Goal: Find specific page/section: Find specific page/section

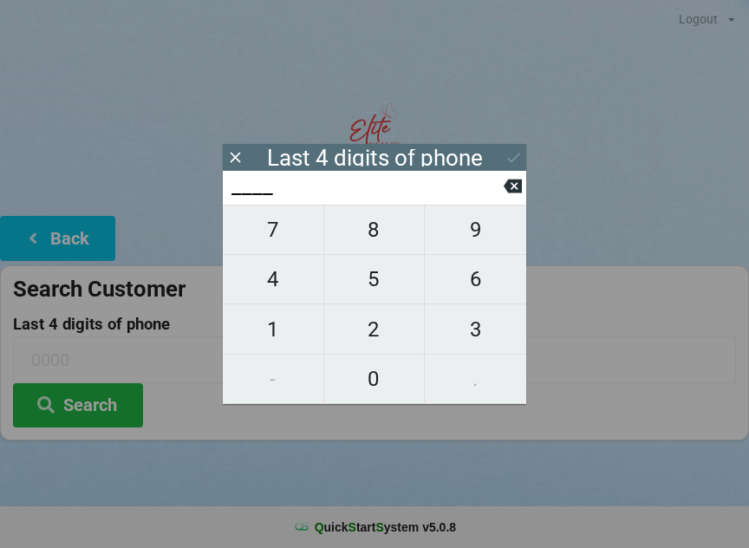
click at [376, 343] on span "2" at bounding box center [374, 329] width 101 height 36
type input "2___"
click at [277, 241] on span "7" at bounding box center [273, 230] width 101 height 36
type input "27__"
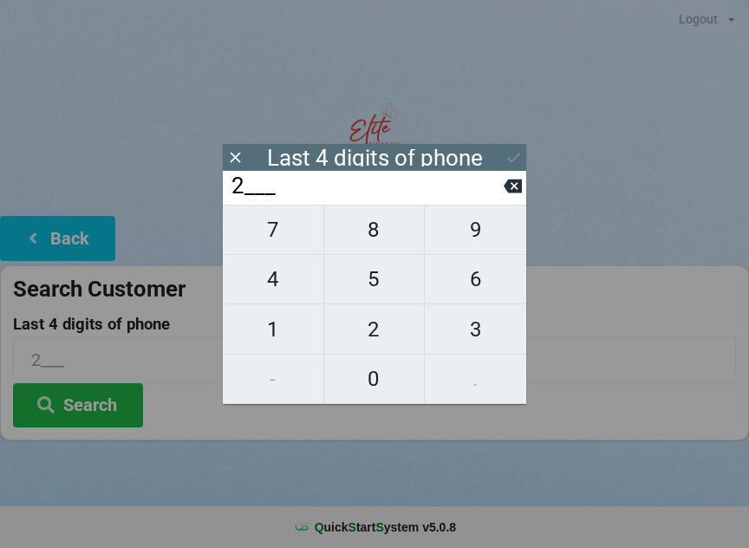
type input "27__"
click at [282, 348] on span "1" at bounding box center [273, 329] width 101 height 36
type input "271_"
click at [269, 284] on span "4" at bounding box center [273, 279] width 101 height 36
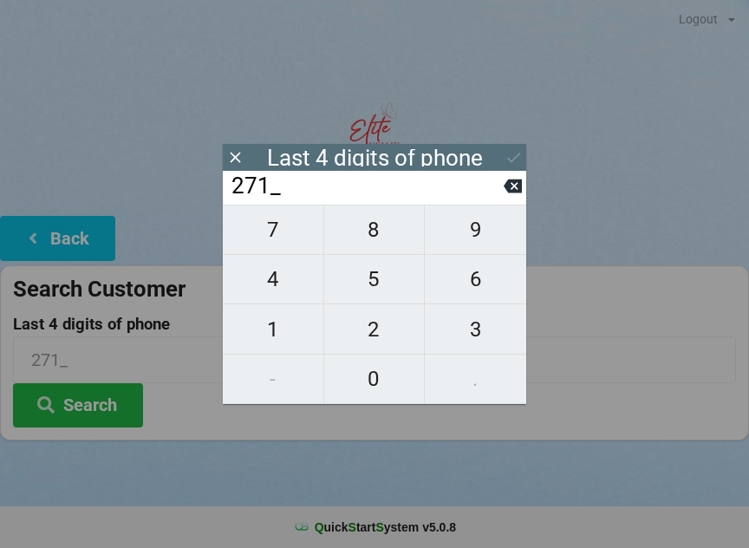
type input "2714"
click at [506, 153] on icon at bounding box center [514, 157] width 18 height 18
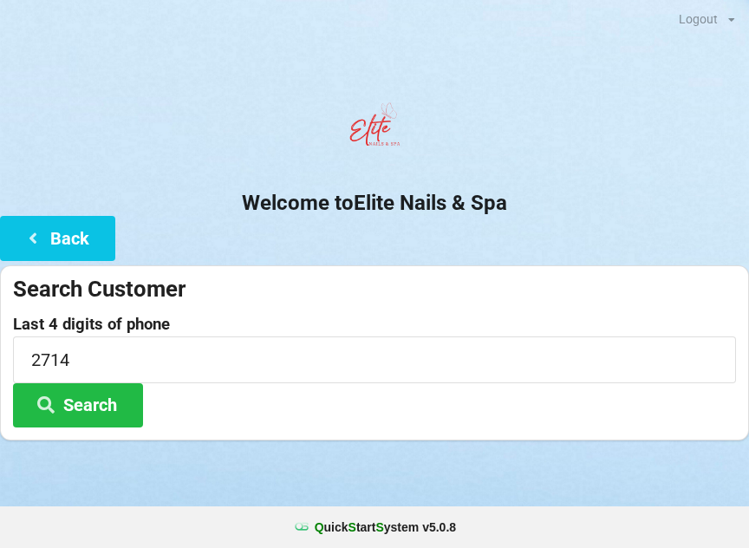
click at [113, 405] on button "Search" at bounding box center [78, 405] width 130 height 44
click at [104, 354] on input "2714" at bounding box center [374, 359] width 723 height 46
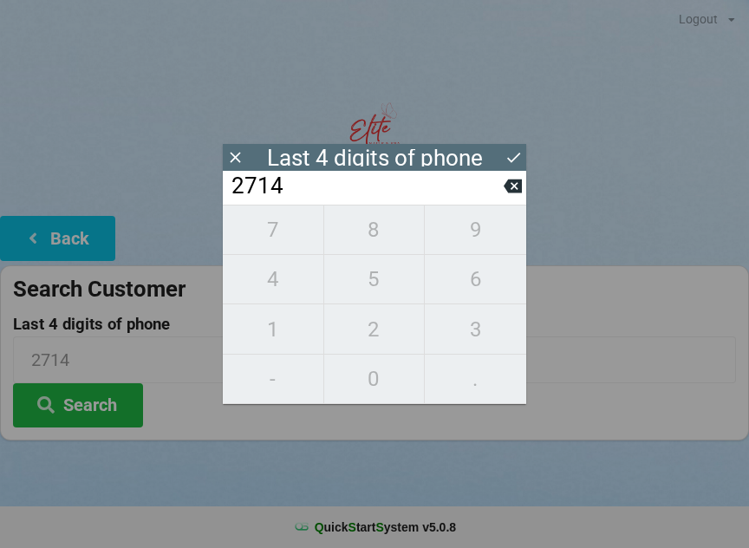
click at [520, 185] on icon at bounding box center [513, 186] width 18 height 18
click at [512, 189] on icon at bounding box center [513, 186] width 18 height 14
click at [511, 187] on icon at bounding box center [513, 186] width 18 height 14
click at [512, 189] on icon at bounding box center [513, 186] width 18 height 14
type input "____"
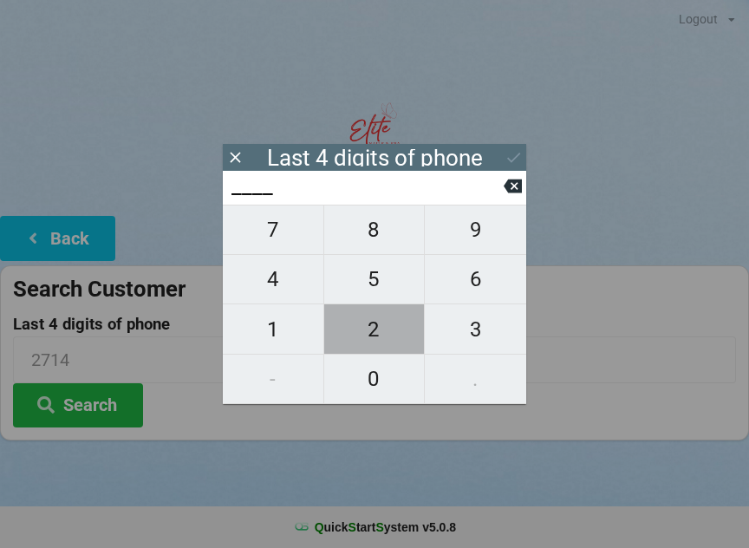
click at [388, 324] on span "2" at bounding box center [374, 329] width 101 height 36
type input "2___"
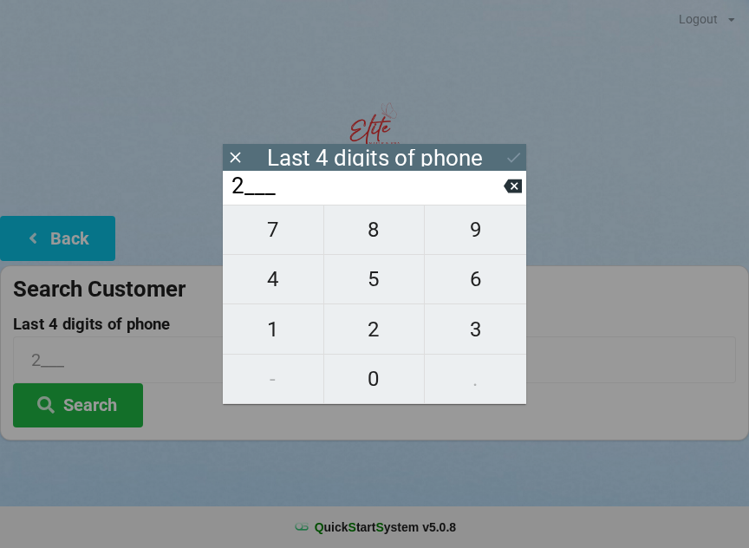
click at [274, 230] on span "7" at bounding box center [273, 230] width 101 height 36
type input "27__"
click at [262, 335] on span "1" at bounding box center [273, 329] width 101 height 36
type input "271_"
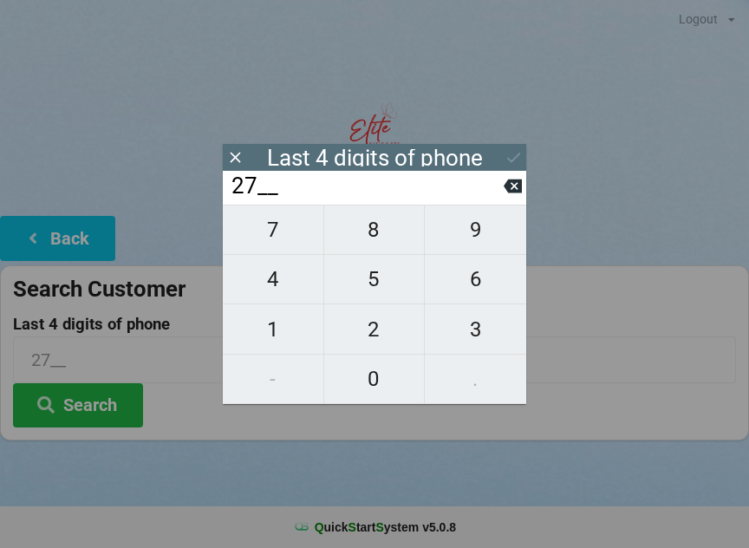
type input "271_"
click at [279, 284] on span "4" at bounding box center [273, 279] width 101 height 36
type input "2714"
click at [506, 151] on icon at bounding box center [514, 157] width 18 height 18
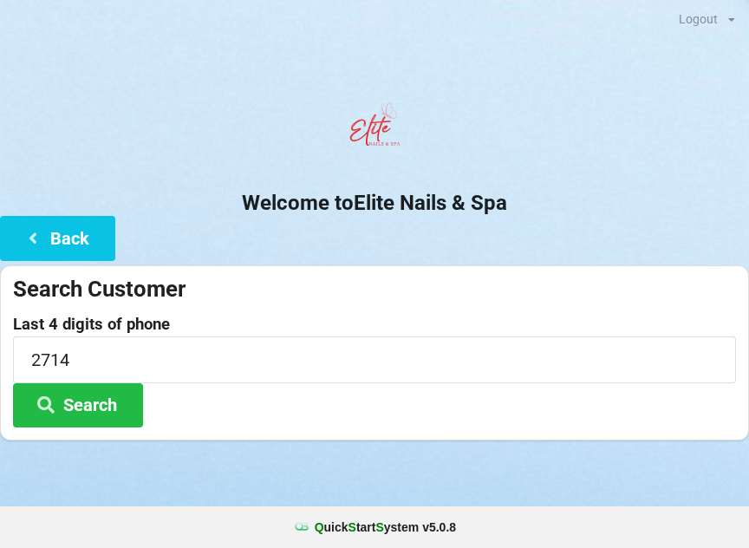
click at [115, 406] on button "Search" at bounding box center [78, 405] width 130 height 44
click at [330, 341] on input "2714" at bounding box center [374, 359] width 723 height 46
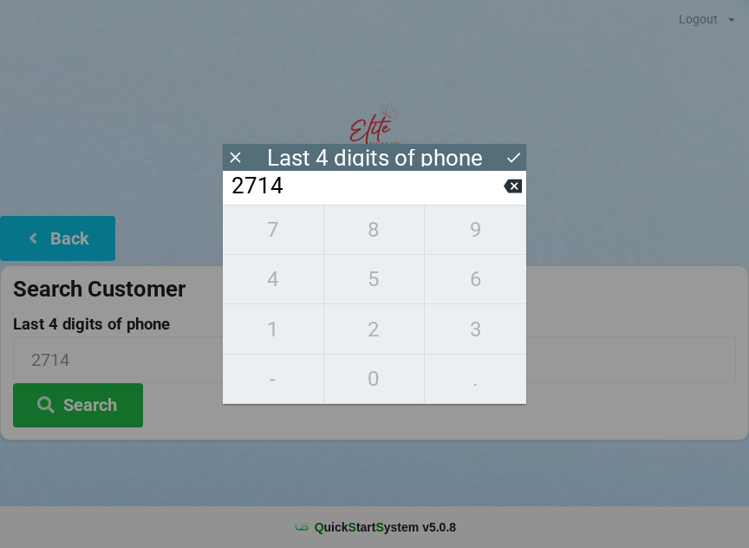
click at [515, 184] on icon at bounding box center [513, 186] width 18 height 18
click at [514, 179] on button at bounding box center [513, 185] width 18 height 23
type input "27__"
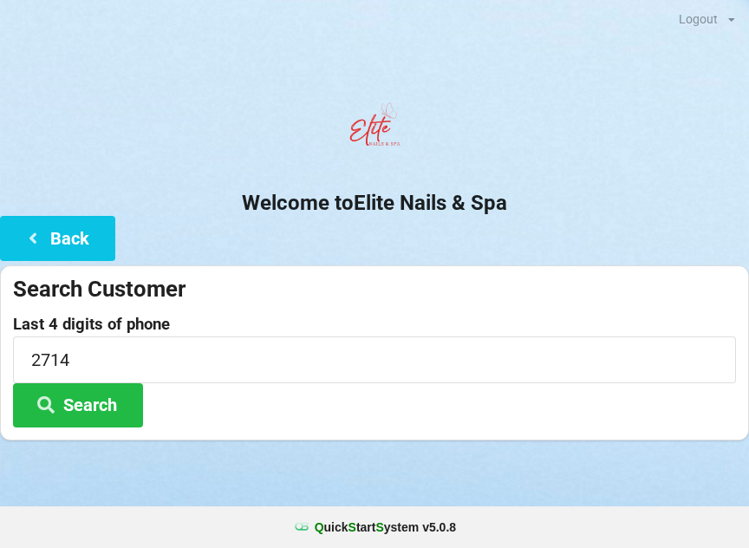
click at [527, 181] on center "Welcome to Elite Nails & Spa" at bounding box center [374, 154] width 749 height 121
click at [527, 194] on h2 "Welcome to Elite Nails & Spa" at bounding box center [374, 203] width 749 height 27
click at [175, 361] on input "2714" at bounding box center [374, 359] width 723 height 46
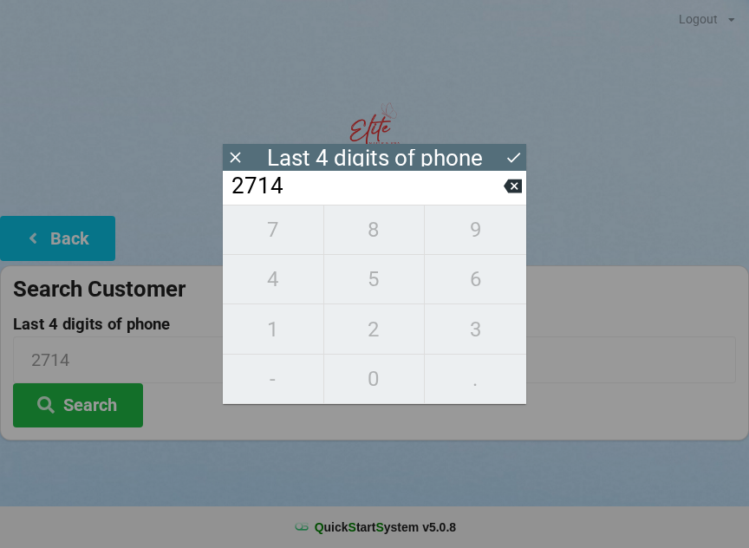
click at [237, 149] on icon at bounding box center [235, 157] width 18 height 18
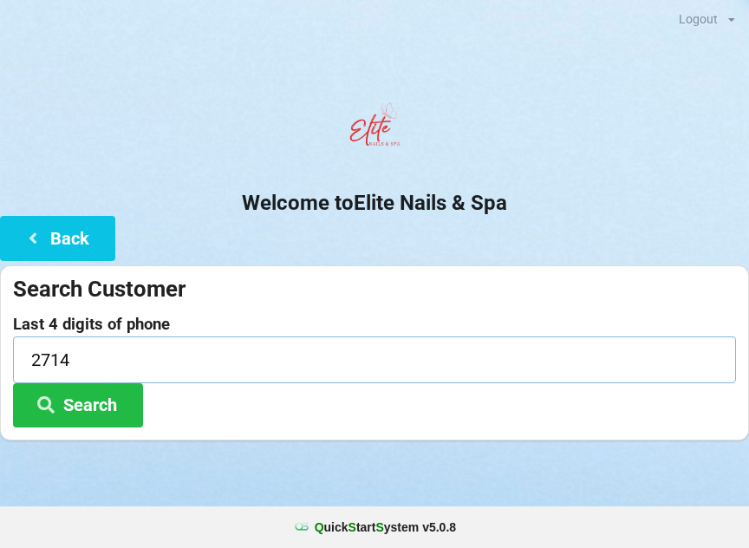
click at [155, 354] on input "2714" at bounding box center [374, 359] width 723 height 46
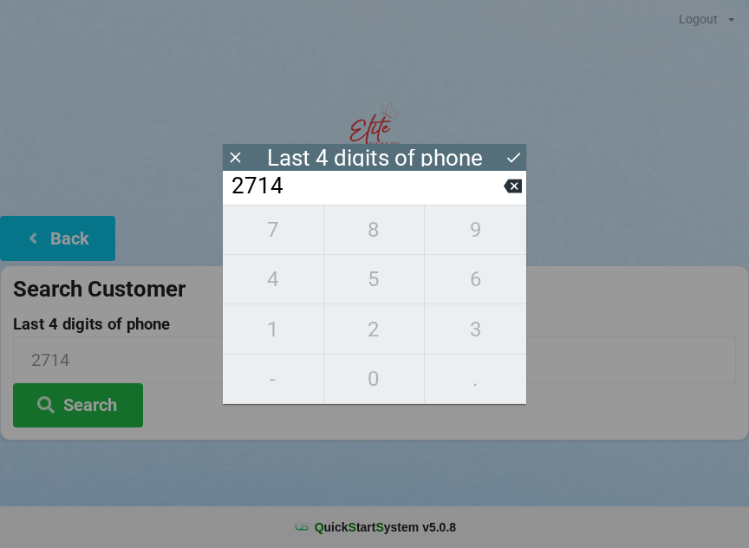
click at [520, 179] on button at bounding box center [513, 185] width 18 height 23
click at [501, 185] on input "271_" at bounding box center [367, 187] width 274 height 28
click at [503, 186] on input "271_" at bounding box center [367, 187] width 274 height 28
click at [505, 186] on icon at bounding box center [513, 186] width 18 height 18
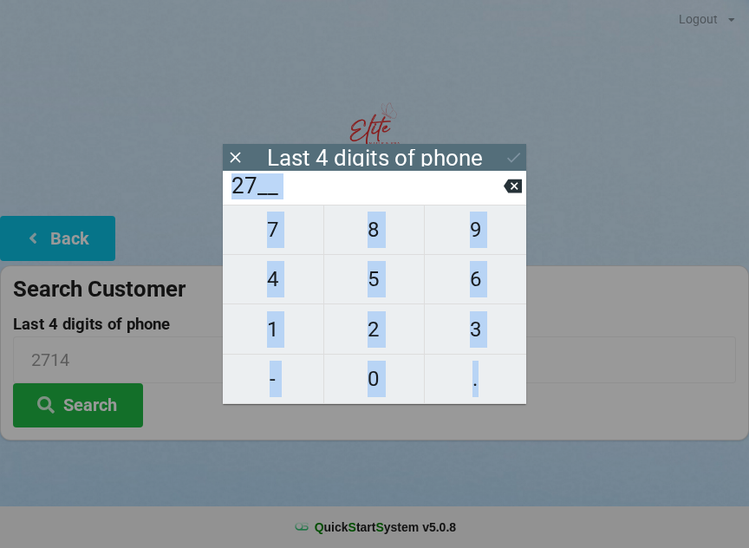
click at [503, 199] on input "27__" at bounding box center [367, 187] width 274 height 28
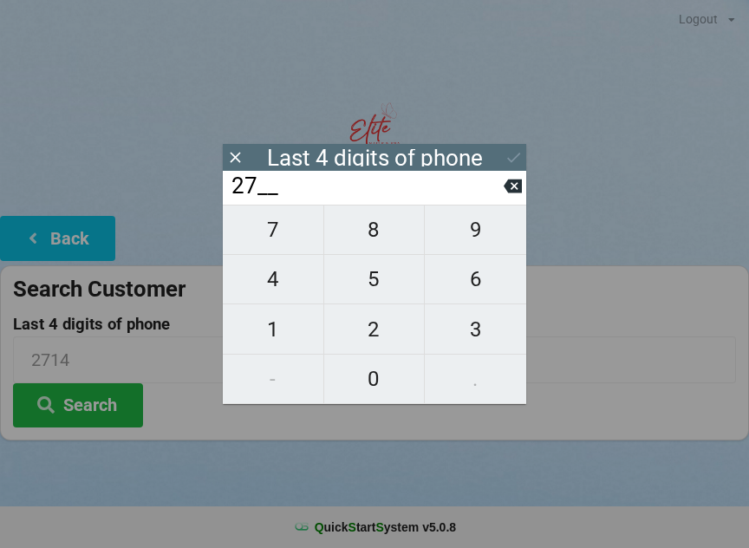
click at [504, 195] on icon at bounding box center [513, 186] width 18 height 18
click at [515, 191] on icon at bounding box center [513, 186] width 18 height 18
type input "____"
click at [303, 328] on span "1" at bounding box center [273, 329] width 101 height 36
type input "1___"
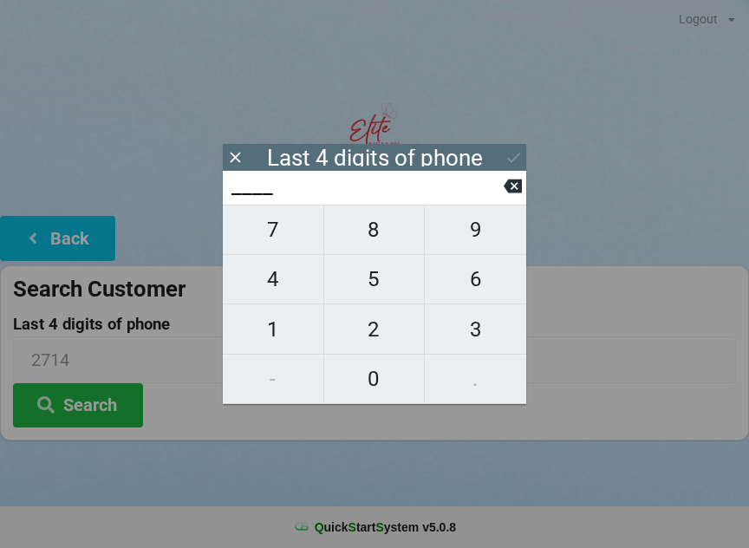
type input "1___"
click at [376, 390] on span "0" at bounding box center [374, 379] width 101 height 36
type input "10__"
click at [480, 293] on span "6" at bounding box center [475, 279] width 101 height 36
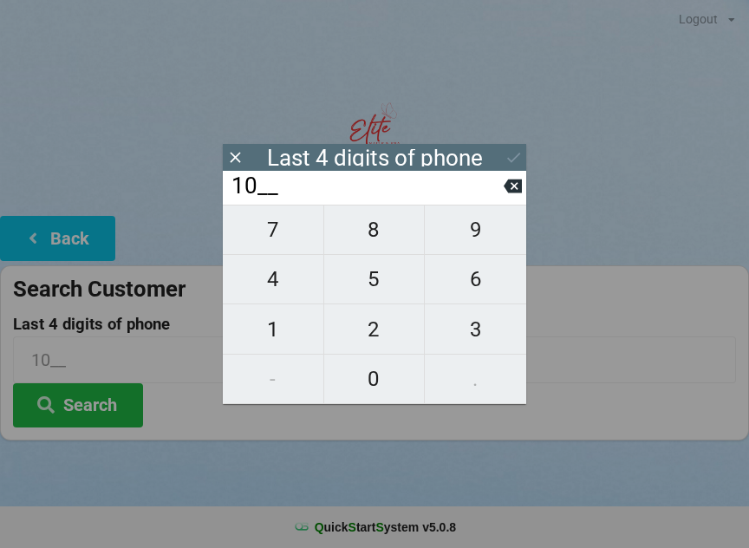
type input "106_"
click at [400, 283] on span "5" at bounding box center [374, 279] width 101 height 36
type input "1065"
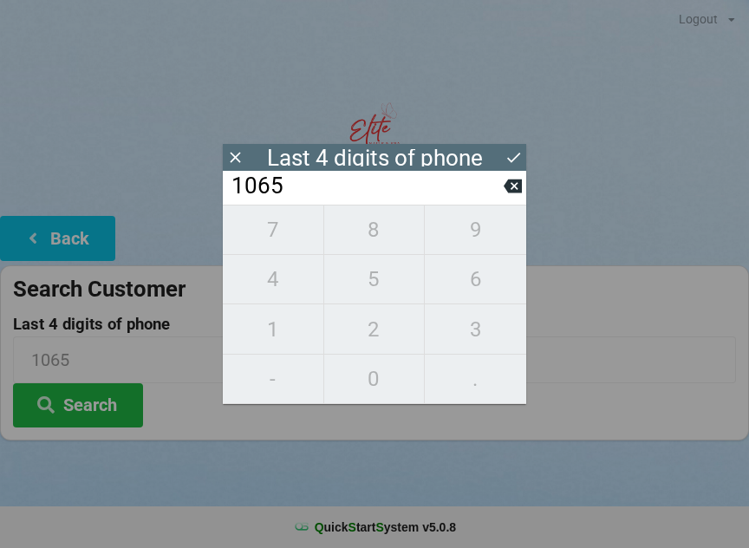
click at [518, 153] on icon at bounding box center [514, 157] width 18 height 18
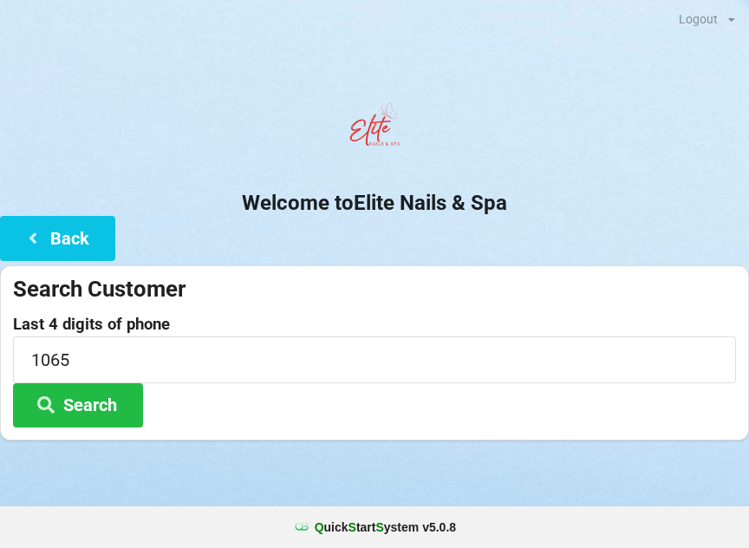
click at [102, 408] on button "Search" at bounding box center [78, 405] width 130 height 44
click at [107, 415] on button "Search" at bounding box center [78, 405] width 130 height 44
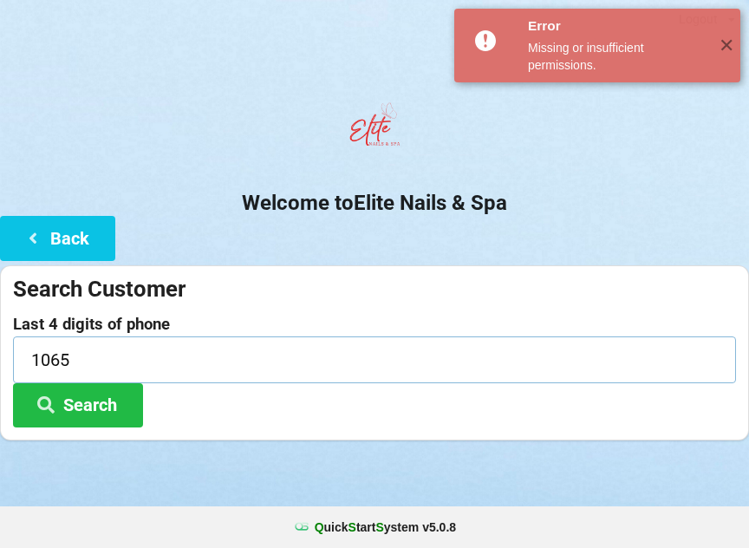
click at [220, 377] on input "1065" at bounding box center [374, 359] width 723 height 46
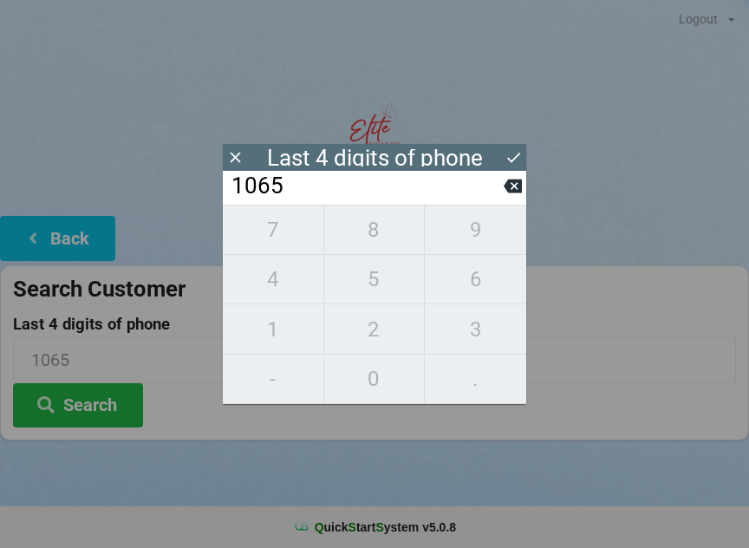
click at [511, 193] on icon at bounding box center [513, 186] width 18 height 14
click at [515, 193] on icon at bounding box center [513, 186] width 18 height 14
click at [517, 193] on icon at bounding box center [513, 186] width 18 height 14
click at [515, 192] on icon at bounding box center [513, 186] width 18 height 18
type input "____"
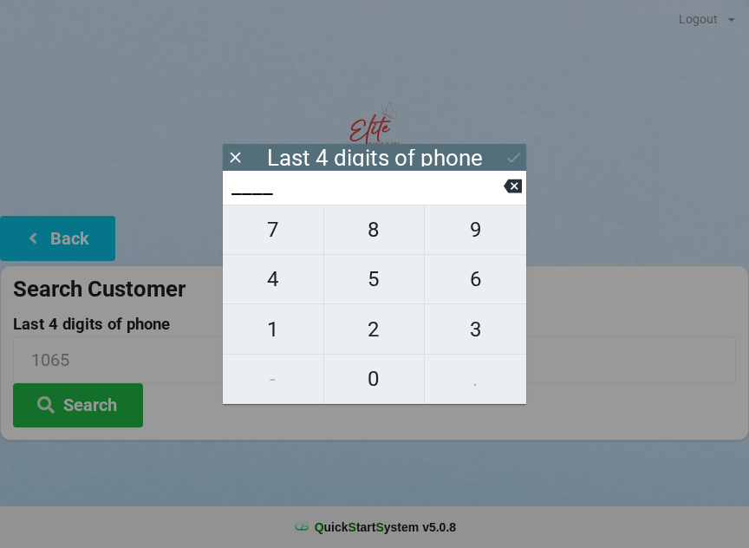
click at [512, 193] on icon at bounding box center [513, 186] width 18 height 18
click at [482, 233] on span "9" at bounding box center [475, 230] width 101 height 36
type input "9___"
click at [382, 338] on span "2" at bounding box center [374, 329] width 101 height 36
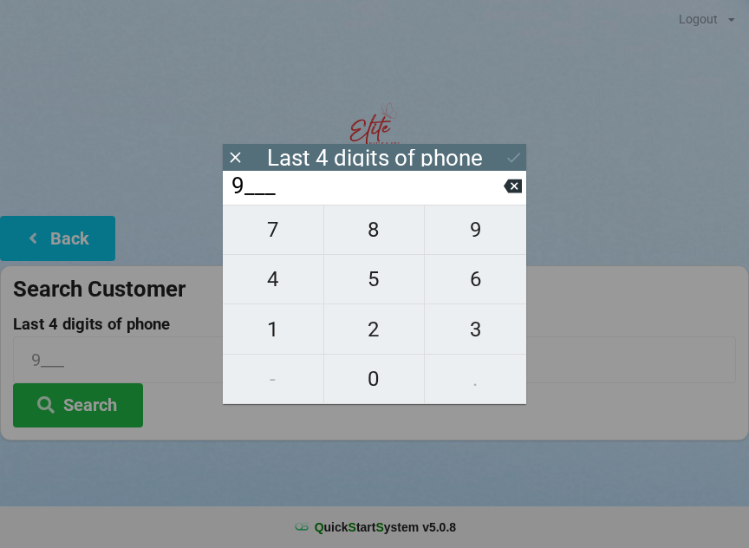
type input "92__"
click at [371, 272] on span "5" at bounding box center [374, 279] width 101 height 36
type input "925_"
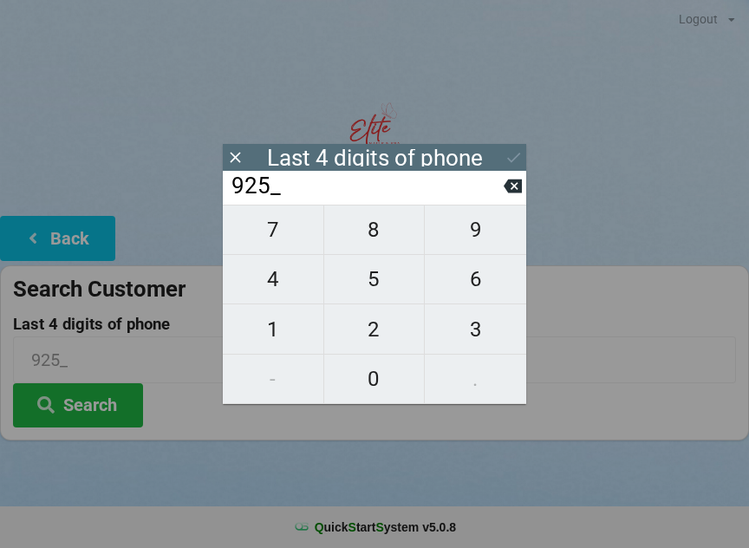
click at [284, 337] on span "1" at bounding box center [273, 329] width 101 height 36
type input "9251"
click at [511, 149] on icon at bounding box center [514, 157] width 18 height 18
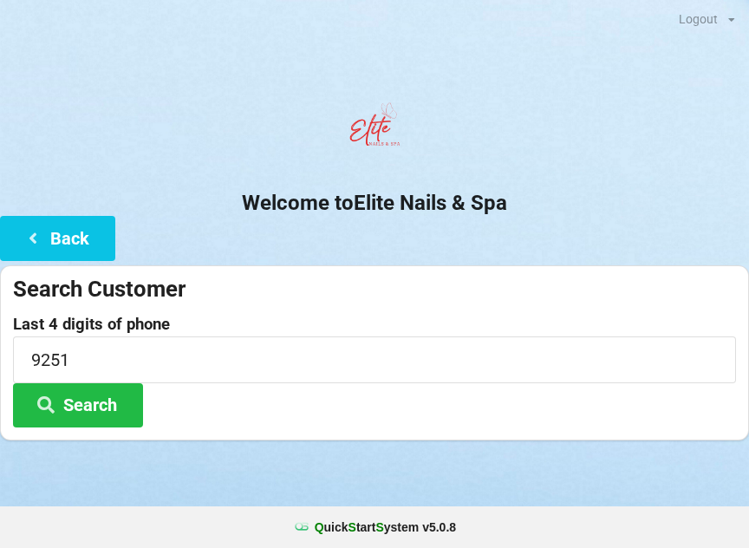
click at [100, 408] on button "Search" at bounding box center [78, 405] width 130 height 44
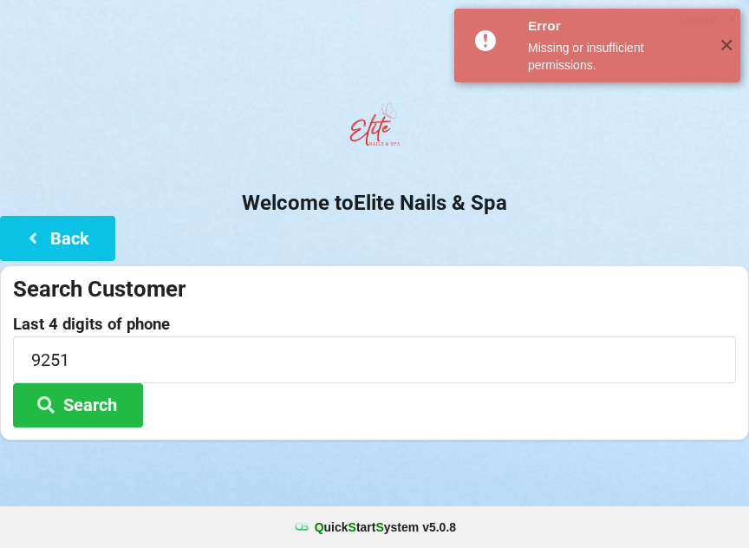
click at [78, 244] on button "Back" at bounding box center [57, 238] width 115 height 44
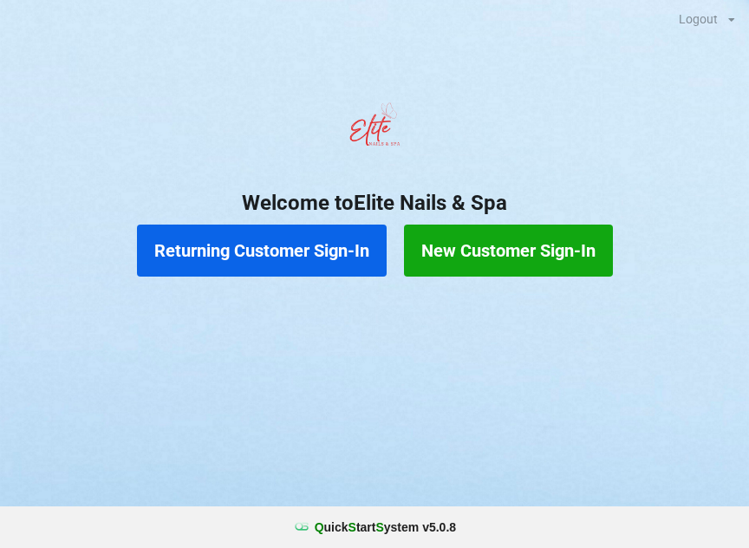
click at [288, 247] on button "Returning Customer Sign-In" at bounding box center [262, 251] width 250 height 52
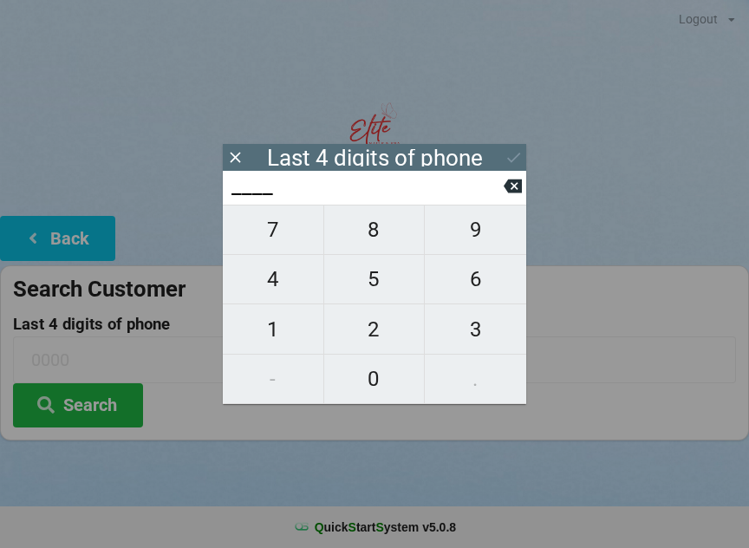
click at [286, 339] on span "1" at bounding box center [273, 329] width 101 height 36
type input "1___"
click at [376, 382] on span "0" at bounding box center [374, 379] width 101 height 36
type input "10__"
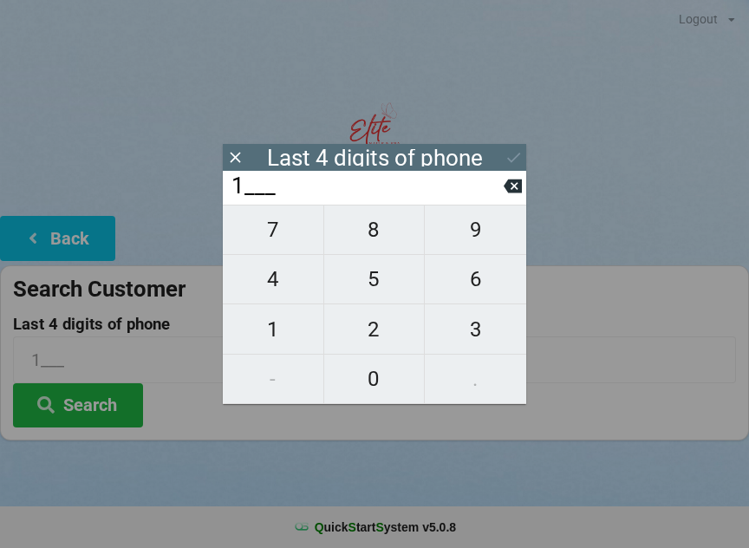
type input "10__"
click at [480, 283] on span "6" at bounding box center [475, 279] width 101 height 36
type input "106_"
click at [381, 294] on span "5" at bounding box center [374, 279] width 101 height 36
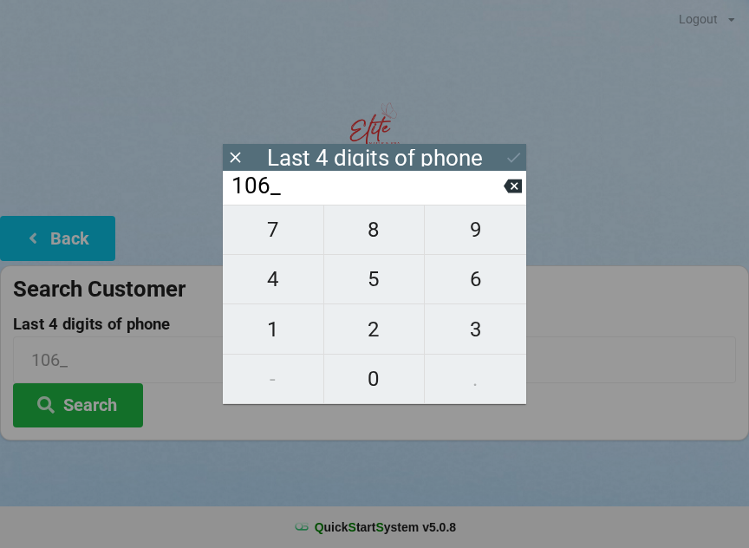
type input "1065"
click at [511, 154] on icon at bounding box center [514, 157] width 18 height 18
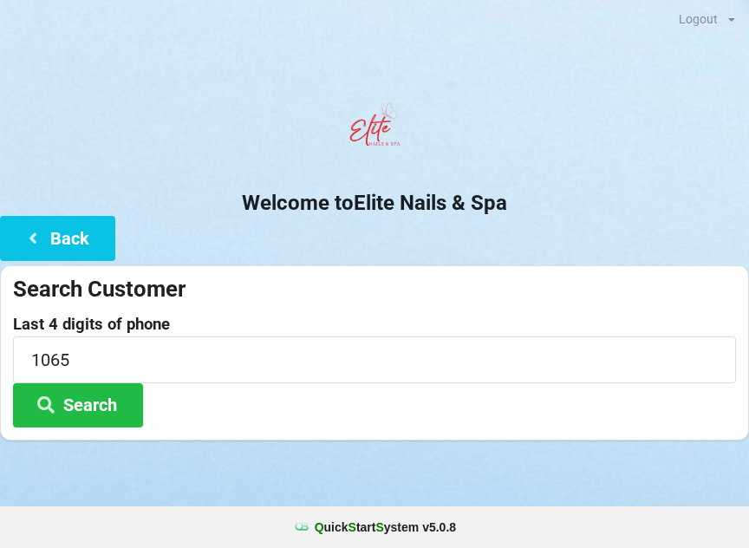
click at [120, 389] on button "Search" at bounding box center [78, 405] width 130 height 44
